Goal: Information Seeking & Learning: Learn about a topic

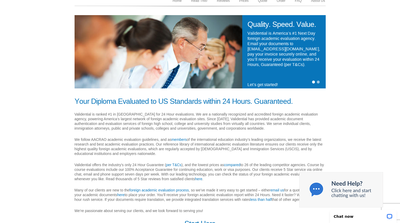
scroll to position [84, 0]
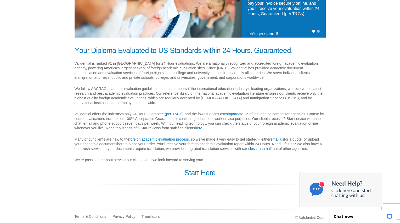
click at [213, 170] on link "Start Here" at bounding box center [199, 173] width 31 height 8
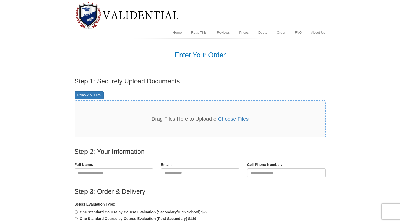
click at [166, 21] on img at bounding box center [126, 15] width 105 height 29
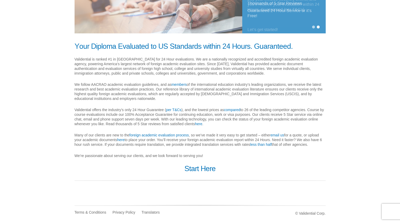
scroll to position [88, 0]
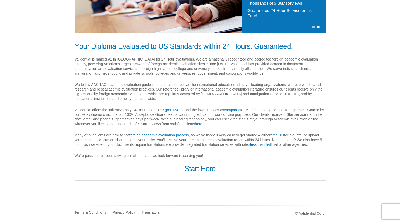
click at [200, 168] on link "Start Here" at bounding box center [199, 169] width 31 height 8
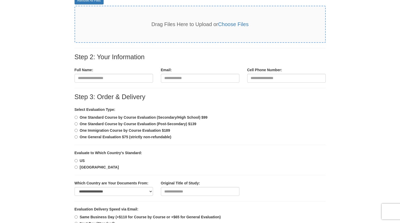
click at [132, 135] on b "One General Evaluation $75 (strictly non-refundable)" at bounding box center [125, 137] width 91 height 4
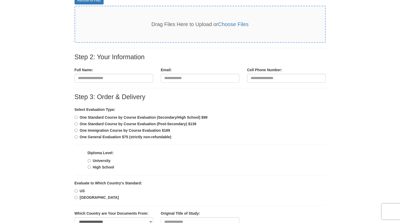
click at [130, 123] on b "One Standard Course by Course Evaluation (Post-Secondary) $139" at bounding box center [138, 124] width 117 height 4
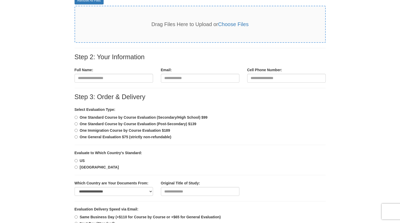
click at [132, 136] on b "One General Evaluation $75 (strictly non-refundable)" at bounding box center [125, 137] width 91 height 4
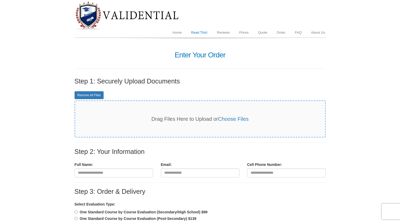
click at [197, 35] on link "Read This!" at bounding box center [199, 33] width 26 height 10
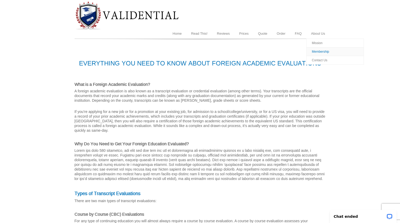
click at [319, 51] on link "Membership" at bounding box center [335, 52] width 58 height 9
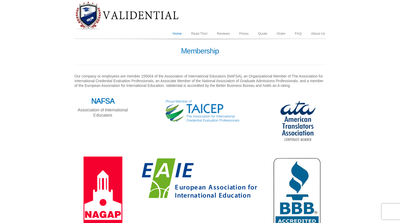
click at [173, 31] on link "Home" at bounding box center [177, 34] width 19 height 10
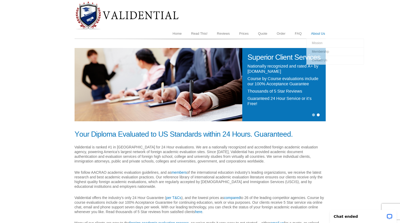
click at [318, 34] on link "About Us" at bounding box center [317, 34] width 23 height 10
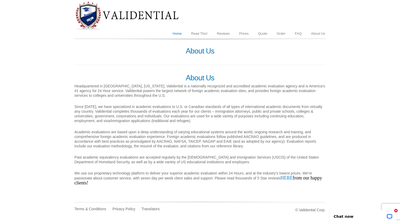
click at [180, 35] on link "Home" at bounding box center [177, 34] width 19 height 10
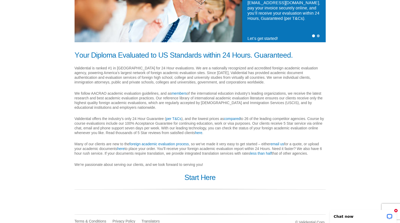
click at [102, 93] on p "We follow AACRAO academic evaluation guidelines, and as members of the internat…" at bounding box center [199, 100] width 251 height 19
copy p "AACRAO"
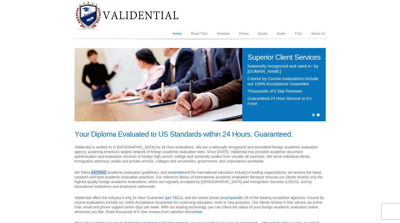
click at [178, 33] on link "Home" at bounding box center [177, 34] width 19 height 10
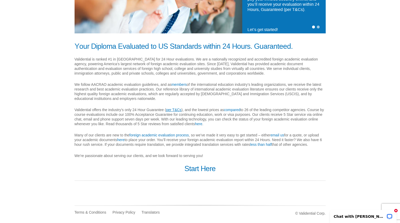
click at [173, 111] on link "per T&Cs" at bounding box center [173, 110] width 15 height 4
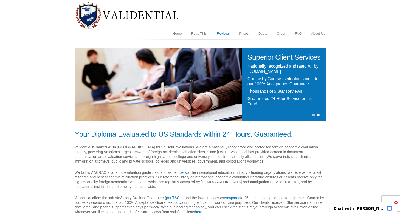
click at [227, 33] on link "Reviews" at bounding box center [223, 34] width 22 height 10
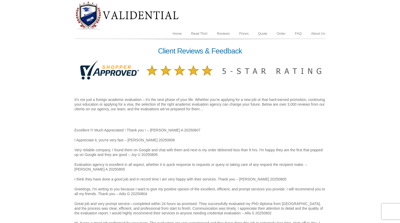
click at [298, 34] on link "FAQ" at bounding box center [298, 34] width 16 height 10
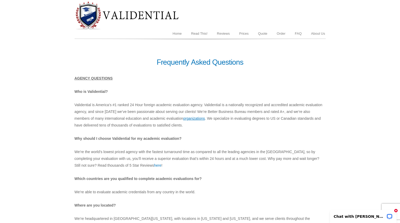
click at [183, 119] on link "organizations" at bounding box center [194, 119] width 22 height 4
